Goal: Task Accomplishment & Management: Use online tool/utility

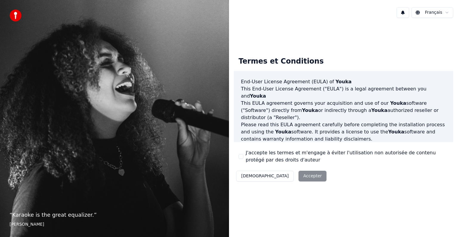
click at [280, 175] on div "Décliner Accepter" at bounding box center [281, 176] width 95 height 16
click at [279, 176] on div "Décliner Accepter" at bounding box center [281, 176] width 95 height 16
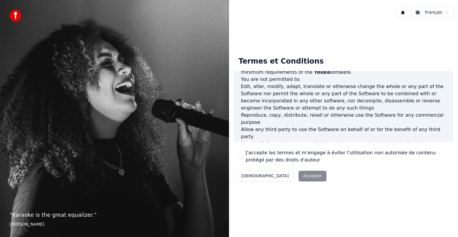
scroll to position [322, 0]
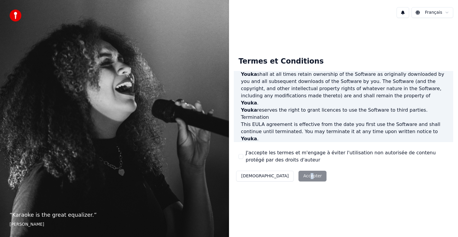
click at [279, 175] on div "Décliner Accepter" at bounding box center [281, 176] width 95 height 16
click at [280, 175] on div "Décliner Accepter" at bounding box center [281, 176] width 95 height 16
click at [285, 178] on div "Décliner Accepter" at bounding box center [281, 176] width 95 height 16
click at [280, 174] on div "Décliner Accepter" at bounding box center [281, 176] width 95 height 16
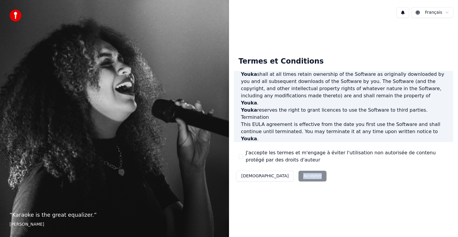
click at [251, 174] on button "Décliner" at bounding box center [265, 176] width 58 height 11
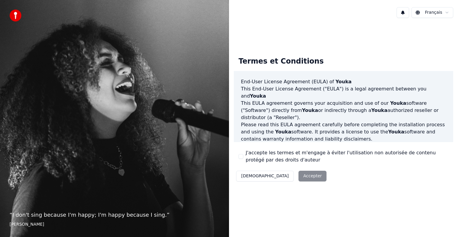
click at [281, 176] on div "Décliner Accepter" at bounding box center [281, 176] width 95 height 16
click at [282, 176] on div "Décliner Accepter" at bounding box center [281, 176] width 95 height 16
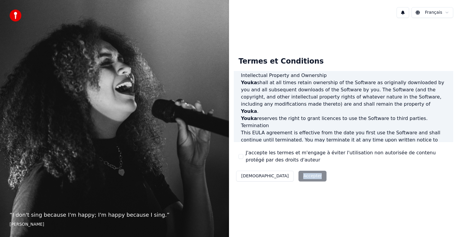
scroll to position [322, 0]
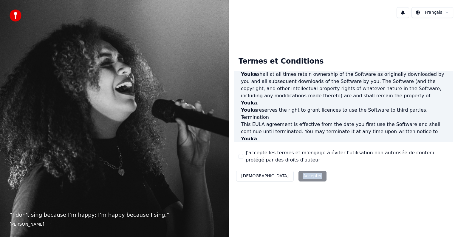
click at [285, 176] on div "Décliner Accepter" at bounding box center [281, 176] width 95 height 16
drag, startPoint x: 278, startPoint y: 177, endPoint x: 274, endPoint y: 170, distance: 7.9
click at [242, 156] on button "J'accepte les termes et m'engage à éviter l'utilisation non autorisée de conten…" at bounding box center [241, 156] width 5 height 5
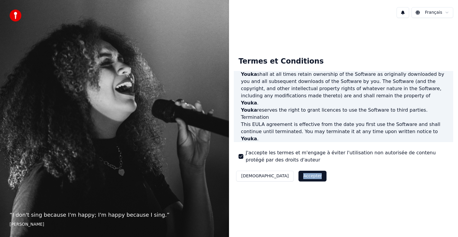
click at [299, 176] on button "Accepter" at bounding box center [313, 176] width 28 height 11
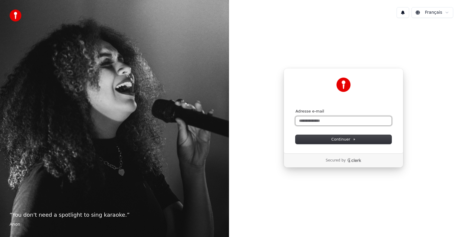
click at [321, 120] on input "Adresse e-mail" at bounding box center [344, 120] width 96 height 9
type input "*"
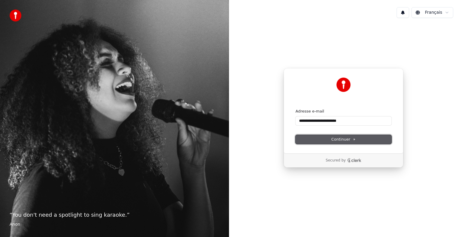
click at [342, 141] on span "Continuer" at bounding box center [343, 139] width 24 height 5
type input "**********"
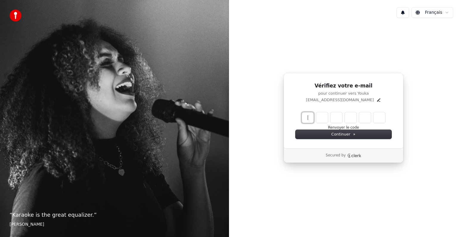
click at [307, 119] on input "Enter verification code" at bounding box center [349, 117] width 95 height 11
type input "******"
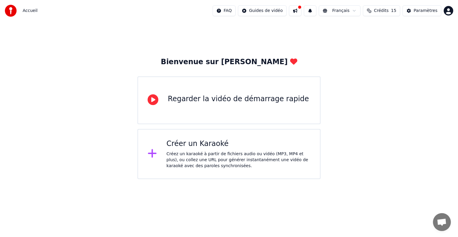
click at [207, 156] on div "Créez un karaoké à partir de fichiers audio ou vidéo (MP3, MP4 et plus), ou col…" at bounding box center [238, 160] width 144 height 18
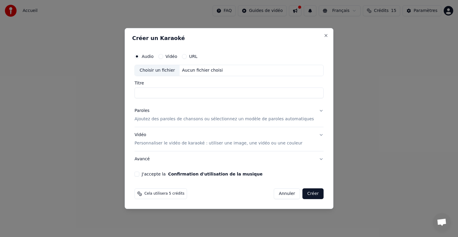
click at [207, 156] on button "Avancé" at bounding box center [229, 159] width 189 height 16
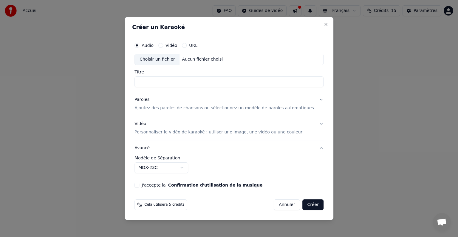
click at [170, 60] on div "Choisir un fichier" at bounding box center [157, 59] width 45 height 11
click at [177, 46] on label "Vidéo" at bounding box center [172, 45] width 12 height 4
click at [163, 46] on button "Vidéo" at bounding box center [160, 45] width 5 height 5
click at [173, 60] on div "Choisir un fichier" at bounding box center [157, 59] width 45 height 11
type input "**********"
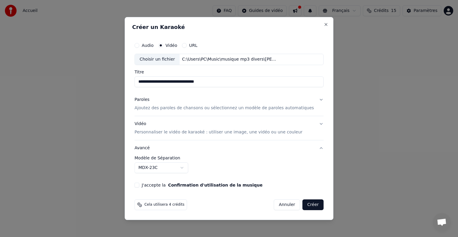
click at [311, 98] on button "Paroles Ajoutez des paroles de chansons ou sélectionnez un modèle de paroles au…" at bounding box center [229, 104] width 189 height 24
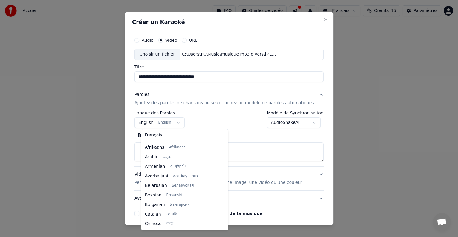
click at [154, 123] on body "**********" at bounding box center [229, 89] width 458 height 179
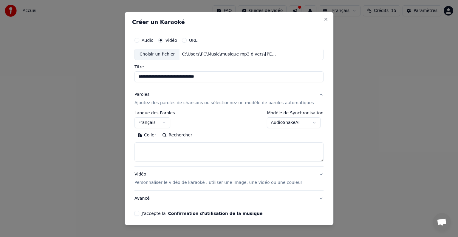
click at [186, 136] on button "Rechercher" at bounding box center [177, 135] width 36 height 10
click at [154, 135] on button "Coller" at bounding box center [147, 135] width 25 height 10
select select "**"
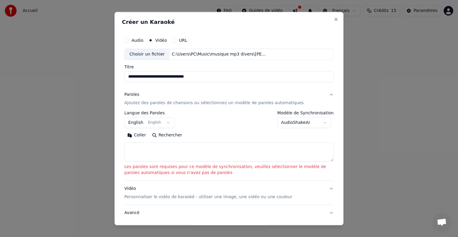
click at [207, 55] on div "C:\Users\PC\Music\musique mp3 divers\Karl May Soundtrack Winnetou (480p).mp4" at bounding box center [219, 54] width 101 height 6
click at [130, 136] on button "Coller" at bounding box center [136, 135] width 25 height 10
click at [160, 135] on button "Rechercher" at bounding box center [167, 135] width 36 height 10
click at [160, 135] on div "Coller Rechercher" at bounding box center [228, 135] width 209 height 10
click at [152, 134] on button "Rechercher" at bounding box center [167, 135] width 36 height 10
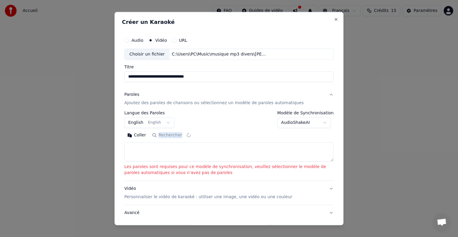
click at [152, 134] on div "Coller Rechercher" at bounding box center [228, 135] width 209 height 10
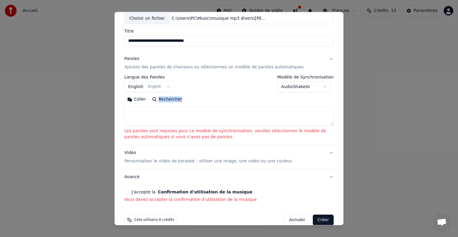
scroll to position [45, 0]
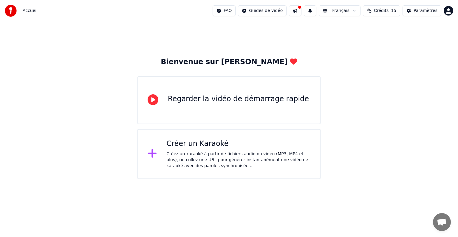
click at [248, 149] on div "Créer un Karaoké Créez un karaoké à partir de fichiers audio ou vidéo (MP3, MP4…" at bounding box center [238, 154] width 144 height 30
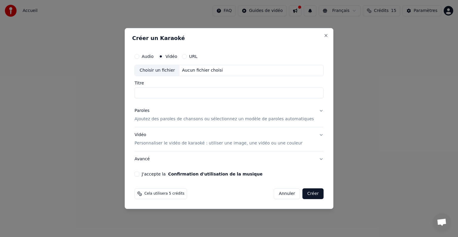
click at [166, 72] on div "Choisir un fichier" at bounding box center [157, 70] width 45 height 11
type input "**********"
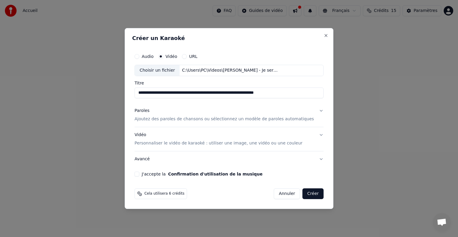
click at [313, 134] on button "Vidéo Personnaliser le vidéo de karaoké : utiliser une image, une vidéo ou une …" at bounding box center [229, 139] width 189 height 24
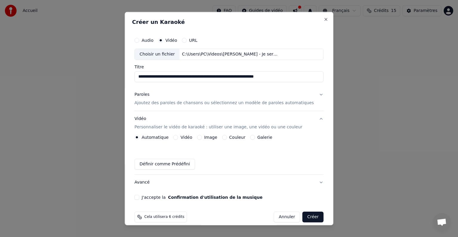
click at [303, 217] on button "Créer" at bounding box center [313, 217] width 21 height 11
click at [303, 217] on form "**********" at bounding box center [229, 128] width 194 height 193
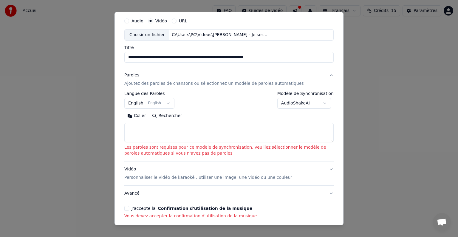
scroll to position [30, 0]
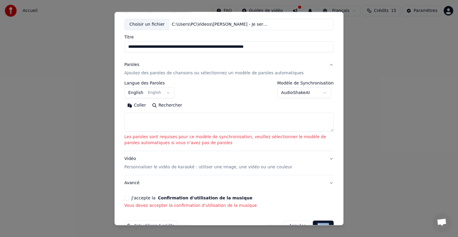
click at [140, 107] on button "Coller" at bounding box center [136, 106] width 25 height 10
type textarea "**********"
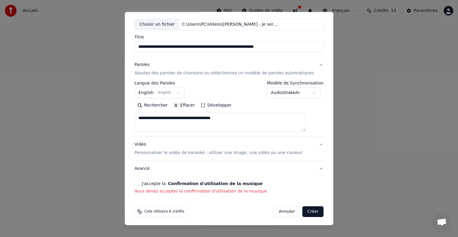
click at [193, 116] on textarea "**********" at bounding box center [220, 121] width 171 height 19
click at [260, 120] on textarea "**********" at bounding box center [220, 121] width 171 height 19
click at [304, 212] on button "Créer" at bounding box center [313, 211] width 21 height 11
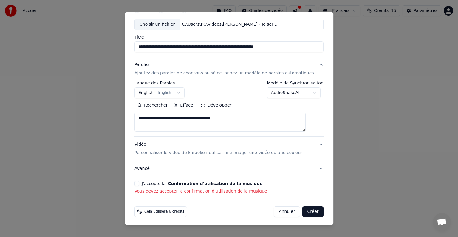
click at [303, 211] on button "Créer" at bounding box center [313, 211] width 21 height 11
click at [139, 184] on button "J'accepte la Confirmation d'utilisation de la musique" at bounding box center [137, 183] width 5 height 5
click at [145, 184] on div "**********" at bounding box center [229, 99] width 194 height 195
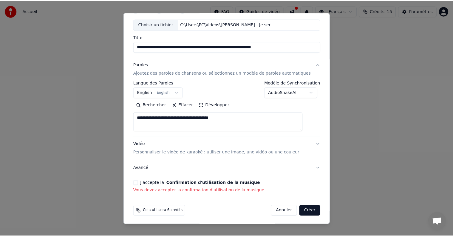
scroll to position [23, 0]
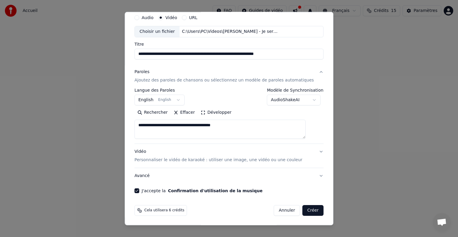
click at [303, 212] on button "Créer" at bounding box center [313, 210] width 21 height 11
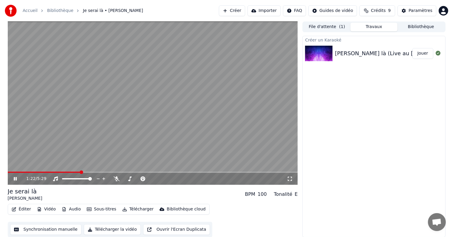
scroll to position [0, 0]
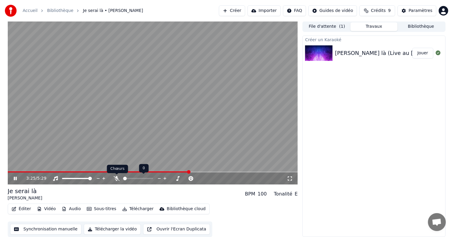
click at [116, 177] on icon at bounding box center [117, 178] width 6 height 5
click at [116, 177] on icon at bounding box center [116, 178] width 3 height 5
click at [116, 177] on icon at bounding box center [117, 178] width 6 height 5
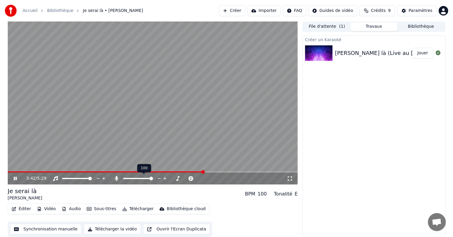
click at [116, 177] on icon at bounding box center [116, 178] width 3 height 5
click at [115, 176] on icon at bounding box center [117, 178] width 6 height 5
click at [117, 178] on icon at bounding box center [116, 178] width 3 height 5
click at [116, 178] on icon at bounding box center [117, 178] width 6 height 5
click at [116, 178] on icon at bounding box center [116, 178] width 3 height 5
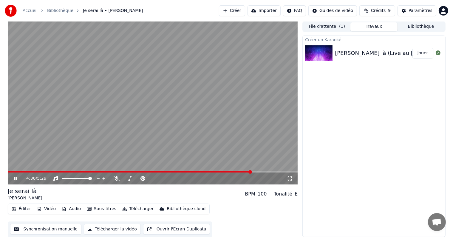
click at [375, 26] on button "Travaux" at bounding box center [374, 26] width 47 height 9
click at [266, 172] on span at bounding box center [153, 171] width 290 height 1
click at [277, 170] on video at bounding box center [153, 102] width 290 height 163
click at [280, 171] on span at bounding box center [153, 171] width 290 height 1
click at [285, 171] on video at bounding box center [153, 102] width 290 height 163
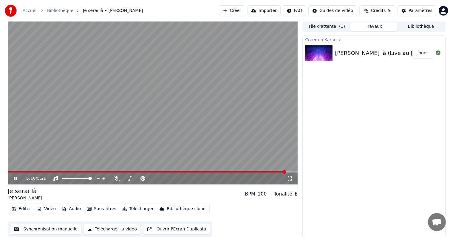
click at [286, 171] on span at bounding box center [153, 171] width 290 height 1
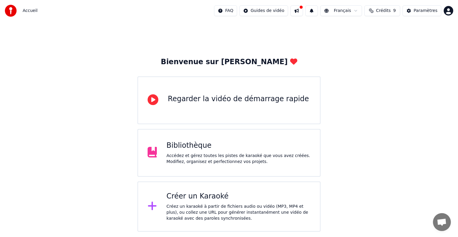
click at [215, 203] on div "Créez un karaoké à partir de fichiers audio ou vidéo (MP3, MP4 et plus), ou col…" at bounding box center [238, 212] width 144 height 18
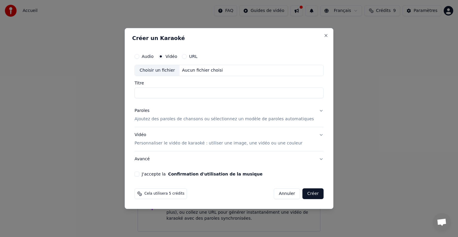
click at [166, 72] on div "Choisir un fichier" at bounding box center [157, 70] width 45 height 11
type input "**********"
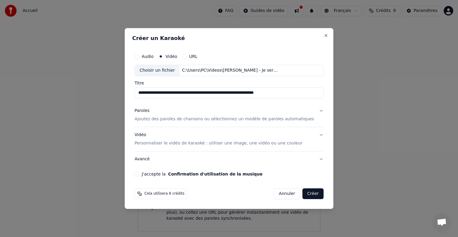
click at [218, 119] on p "Ajoutez des paroles de chansons ou sélectionnez un modèle de paroles automatiqu…" at bounding box center [225, 119] width 180 height 6
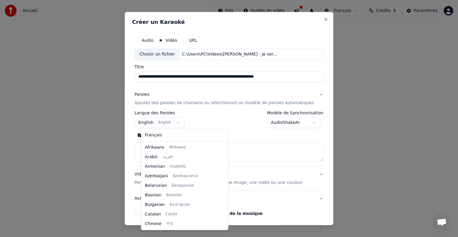
click at [153, 123] on body "**********" at bounding box center [229, 115] width 458 height 231
select select "**"
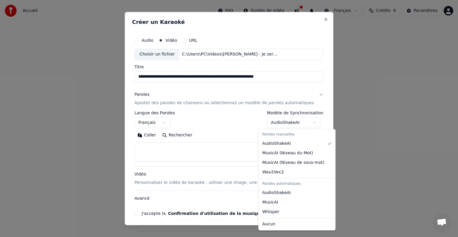
click at [307, 122] on body "**********" at bounding box center [229, 115] width 458 height 231
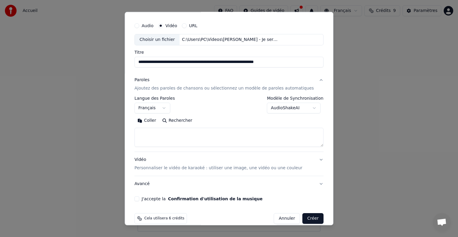
scroll to position [23, 0]
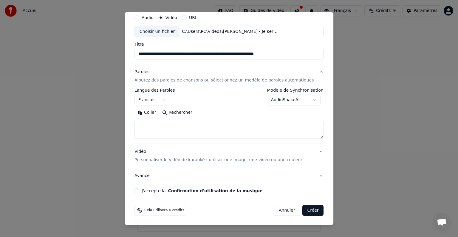
click at [146, 191] on div "J'accepte la Confirmation d'utilisation de la musique" at bounding box center [229, 190] width 189 height 5
click at [139, 190] on button "J'accepte la Confirmation d'utilisation de la musique" at bounding box center [137, 190] width 5 height 5
click at [186, 114] on button "Rechercher" at bounding box center [177, 113] width 36 height 10
click at [186, 113] on button "Rechercher" at bounding box center [177, 113] width 36 height 10
click at [209, 160] on p "Personnaliser le vidéo de karaoké : utiliser une image, une vidéo ou une couleur" at bounding box center [219, 160] width 168 height 6
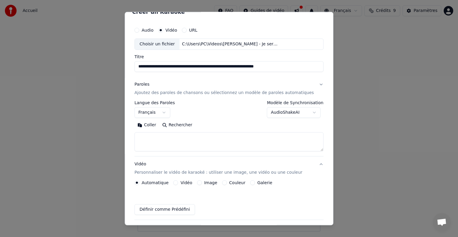
scroll to position [7, 0]
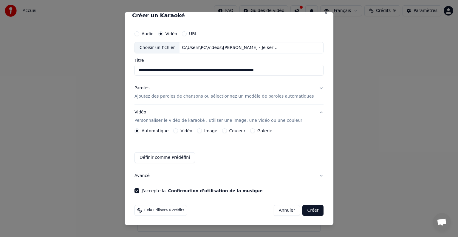
click at [178, 130] on button "Vidéo" at bounding box center [176, 130] width 5 height 5
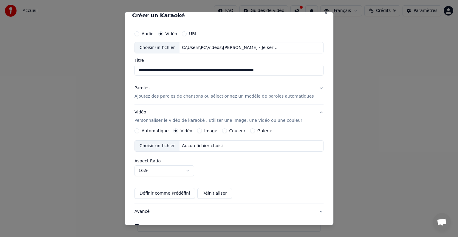
click at [175, 147] on div "Choisir un fichier" at bounding box center [157, 146] width 45 height 11
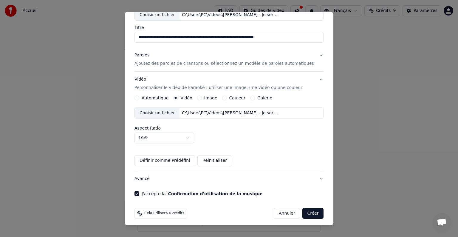
scroll to position [42, 0]
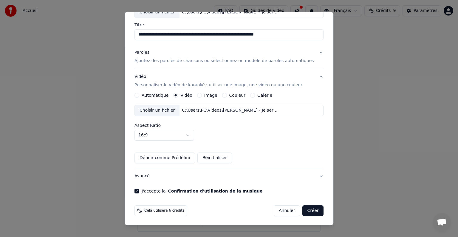
click at [303, 209] on button "Créer" at bounding box center [313, 210] width 21 height 11
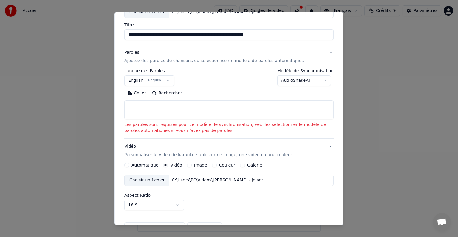
scroll to position [37, 0]
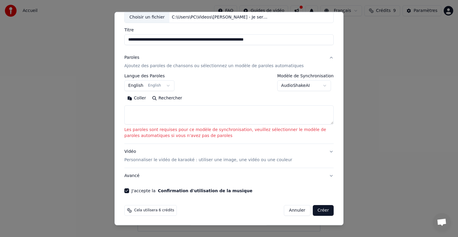
click at [315, 210] on button "Créer" at bounding box center [323, 210] width 21 height 11
click at [238, 115] on textarea at bounding box center [228, 114] width 209 height 19
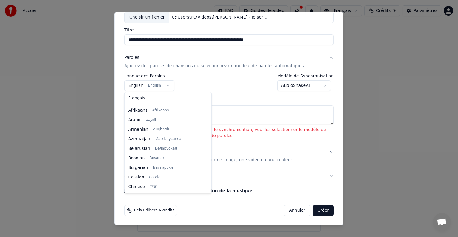
click at [141, 85] on body "**********" at bounding box center [229, 115] width 458 height 231
select select "**"
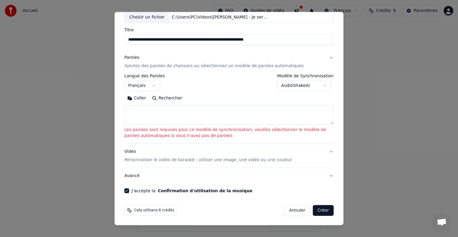
click at [160, 97] on button "Rechercher" at bounding box center [167, 98] width 36 height 10
click at [322, 85] on body "**********" at bounding box center [229, 115] width 458 height 231
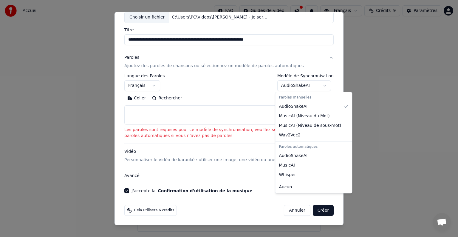
select select "****"
click at [288, 188] on div "J'accepte la Confirmation d'utilisation de la musique" at bounding box center [228, 190] width 209 height 5
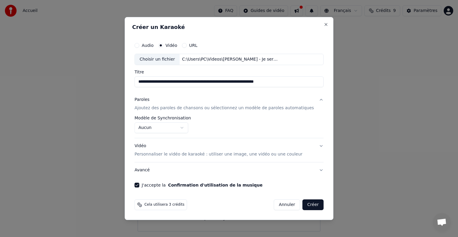
click at [153, 169] on button "Avancé" at bounding box center [229, 170] width 189 height 16
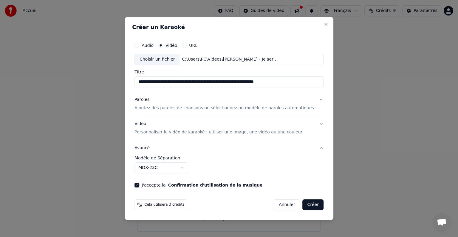
click at [303, 203] on button "Créer" at bounding box center [313, 204] width 21 height 11
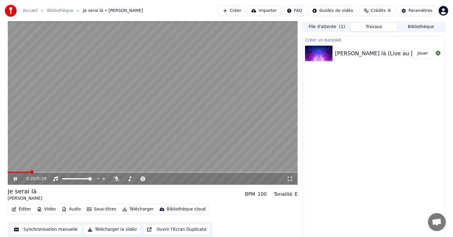
click at [153, 142] on video at bounding box center [153, 102] width 290 height 163
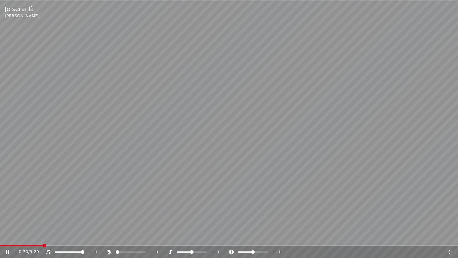
click at [231, 237] on icon at bounding box center [232, 251] width 6 height 5
click at [111, 237] on icon at bounding box center [109, 251] width 6 height 5
click at [109, 237] on icon at bounding box center [109, 251] width 6 height 5
click at [200, 237] on span at bounding box center [199, 252] width 4 height 4
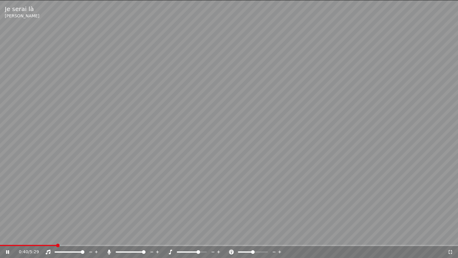
click at [200, 237] on span at bounding box center [199, 252] width 4 height 4
click at [218, 198] on video at bounding box center [229, 129] width 458 height 258
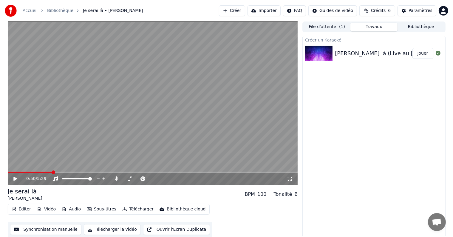
click at [428, 14] on button "Paramètres" at bounding box center [417, 10] width 39 height 11
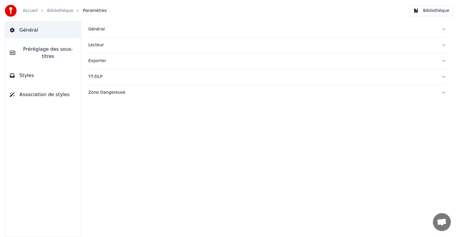
click at [43, 51] on span "Préréglage des sous-titres" at bounding box center [48, 53] width 56 height 14
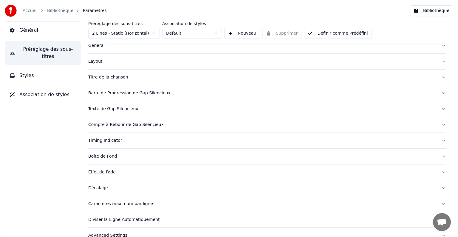
scroll to position [28, 0]
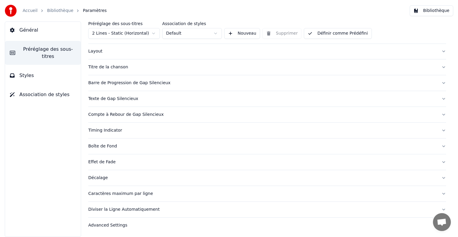
click at [439, 51] on button "Layout" at bounding box center [267, 52] width 358 height 16
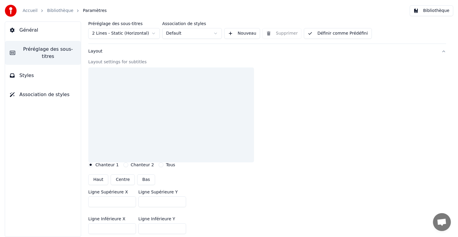
click at [439, 51] on button "Layout" at bounding box center [267, 52] width 358 height 16
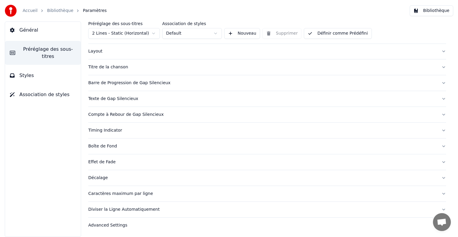
click at [437, 67] on button "Titre de la chanson" at bounding box center [267, 67] width 358 height 16
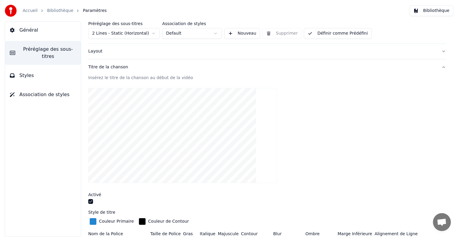
click at [437, 67] on button "Titre de la chanson" at bounding box center [267, 67] width 358 height 16
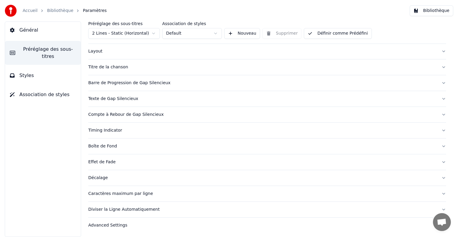
click at [440, 82] on button "Barre de Progression de Gap Silencieux" at bounding box center [267, 83] width 358 height 16
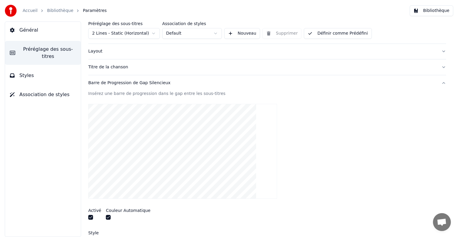
click at [438, 81] on button "Barre de Progression de Gap Silencieux" at bounding box center [267, 83] width 358 height 16
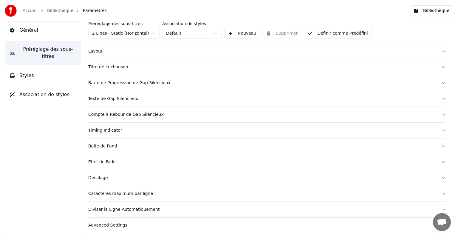
click at [439, 99] on button "Texte de Gap Silencieux" at bounding box center [267, 99] width 358 height 16
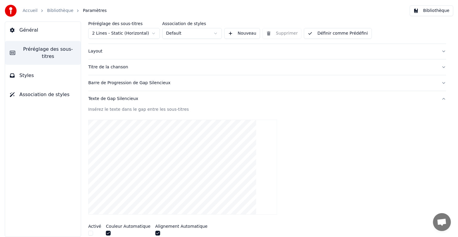
click at [439, 100] on button "Texte de Gap Silencieux" at bounding box center [267, 99] width 358 height 16
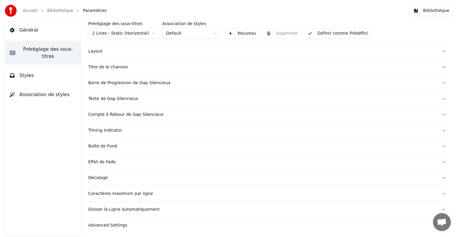
click at [438, 114] on button "Compte à Rebour de Gap Silencieux" at bounding box center [267, 115] width 358 height 16
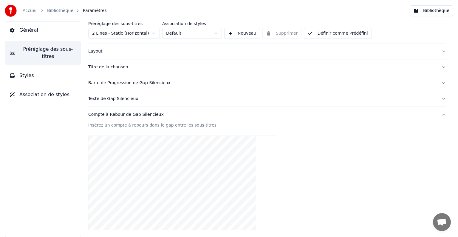
click at [438, 113] on button "Compte à Rebour de Gap Silencieux" at bounding box center [267, 115] width 358 height 16
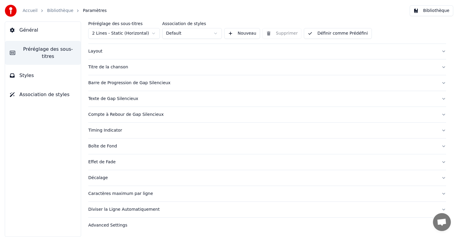
click at [104, 161] on div "Effet de Fade" at bounding box center [262, 162] width 348 height 6
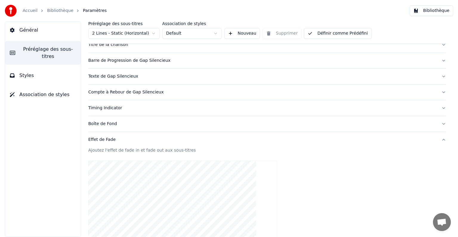
scroll to position [88, 0]
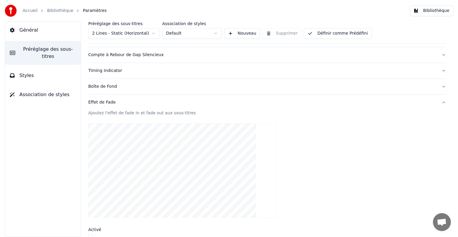
click at [26, 32] on span "Général" at bounding box center [28, 30] width 19 height 7
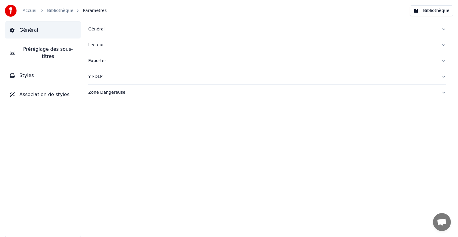
scroll to position [0, 0]
click at [27, 31] on span "Général" at bounding box center [28, 30] width 19 height 7
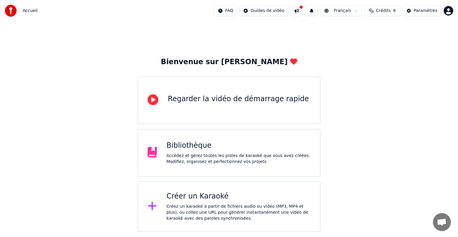
click at [188, 198] on div "Créer un Karaoké" at bounding box center [238, 197] width 144 height 10
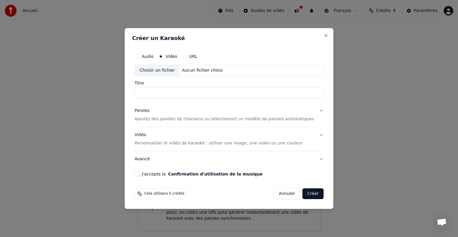
click at [166, 71] on div "Choisir un fichier" at bounding box center [157, 70] width 45 height 11
type input "**********"
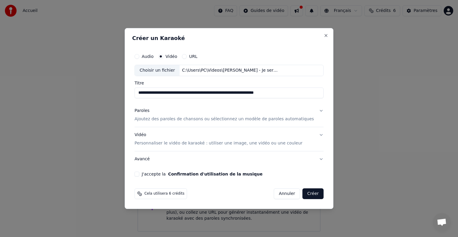
click at [311, 111] on button "Paroles Ajoutez des paroles de chansons ou sélectionnez un modèle de paroles au…" at bounding box center [229, 115] width 189 height 24
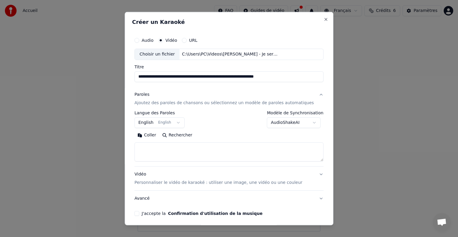
click at [231, 103] on p "Ajoutez des paroles de chansons ou sélectionnez un modèle de paroles automatiqu…" at bounding box center [225, 103] width 180 height 6
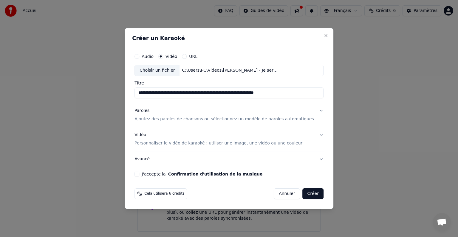
click at [221, 118] on p "Ajoutez des paroles de chansons ou sélectionnez un modèle de paroles automatiqu…" at bounding box center [225, 119] width 180 height 6
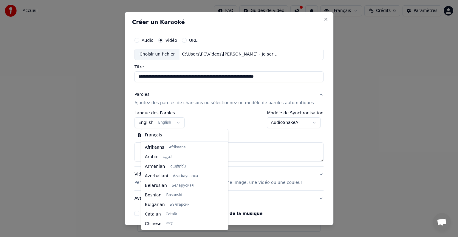
click at [147, 121] on body "**********" at bounding box center [229, 115] width 458 height 231
select select "**"
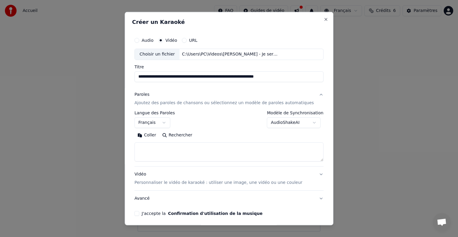
click at [310, 95] on button "Paroles Ajoutez des paroles de chansons ou sélectionnez un modèle de paroles au…" at bounding box center [229, 99] width 189 height 24
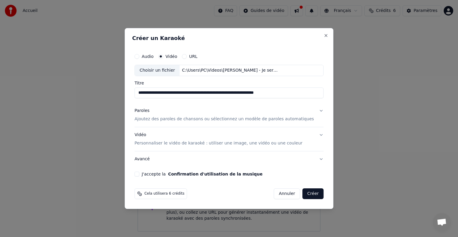
click at [313, 134] on button "Vidéo Personnaliser le vidéo de karaoké : utiliser une image, une vidéo ou une …" at bounding box center [229, 139] width 189 height 24
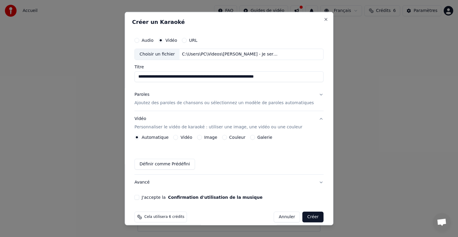
click at [190, 136] on label "Vidéo" at bounding box center [187, 137] width 12 height 4
click at [178, 136] on button "Vidéo" at bounding box center [176, 137] width 5 height 5
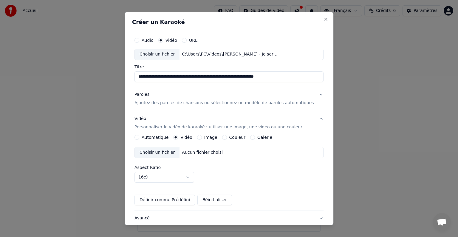
click at [175, 151] on div "Choisir un fichier" at bounding box center [157, 152] width 45 height 11
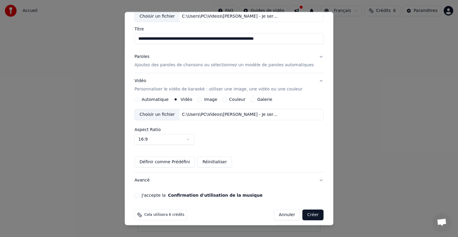
scroll to position [42, 0]
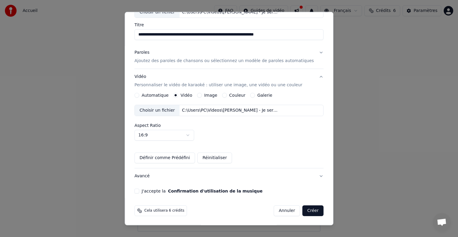
click at [165, 157] on button "Définir comme Prédéfini" at bounding box center [165, 157] width 61 height 11
click at [139, 189] on button "J'accepte la Confirmation d'utilisation de la musique" at bounding box center [137, 191] width 5 height 5
click at [308, 214] on button "Créer" at bounding box center [313, 210] width 21 height 11
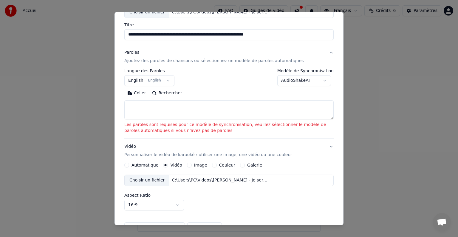
scroll to position [37, 0]
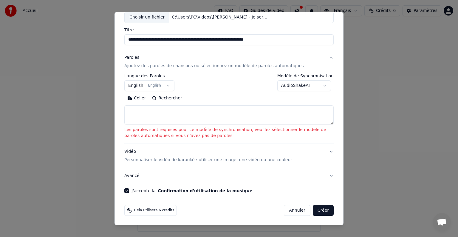
click at [322, 84] on body "**********" at bounding box center [229, 115] width 458 height 231
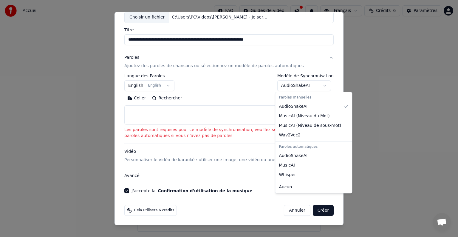
select select "**********"
click at [289, 117] on div at bounding box center [229, 118] width 458 height 237
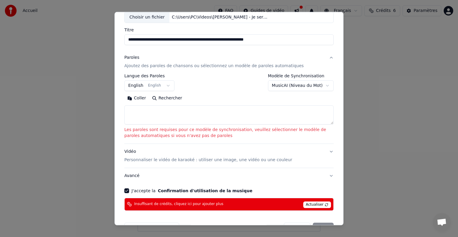
click at [188, 110] on textarea at bounding box center [228, 114] width 209 height 19
click at [168, 100] on button "Rechercher" at bounding box center [167, 98] width 36 height 10
click at [166, 98] on button "Rechercher" at bounding box center [167, 98] width 36 height 10
click at [166, 98] on div "Coller Rechercher" at bounding box center [228, 98] width 209 height 10
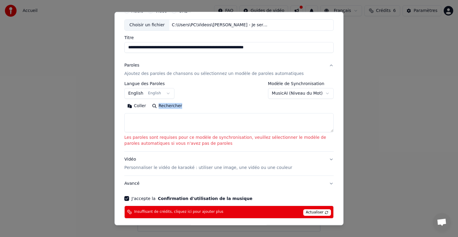
scroll to position [25, 0]
